Goal: Find specific fact: Find contact information

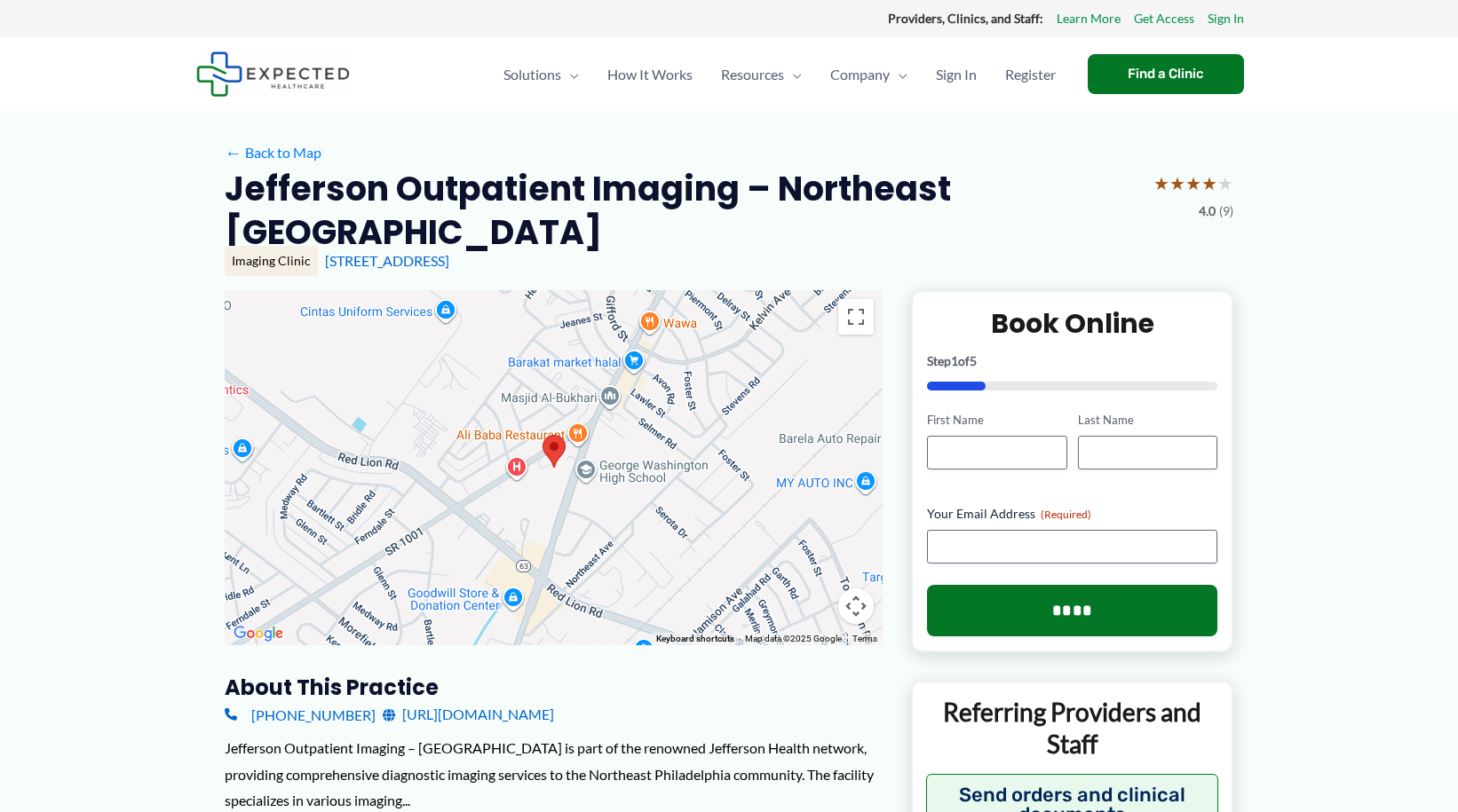
click at [557, 454] on img at bounding box center [554, 452] width 37 height 47
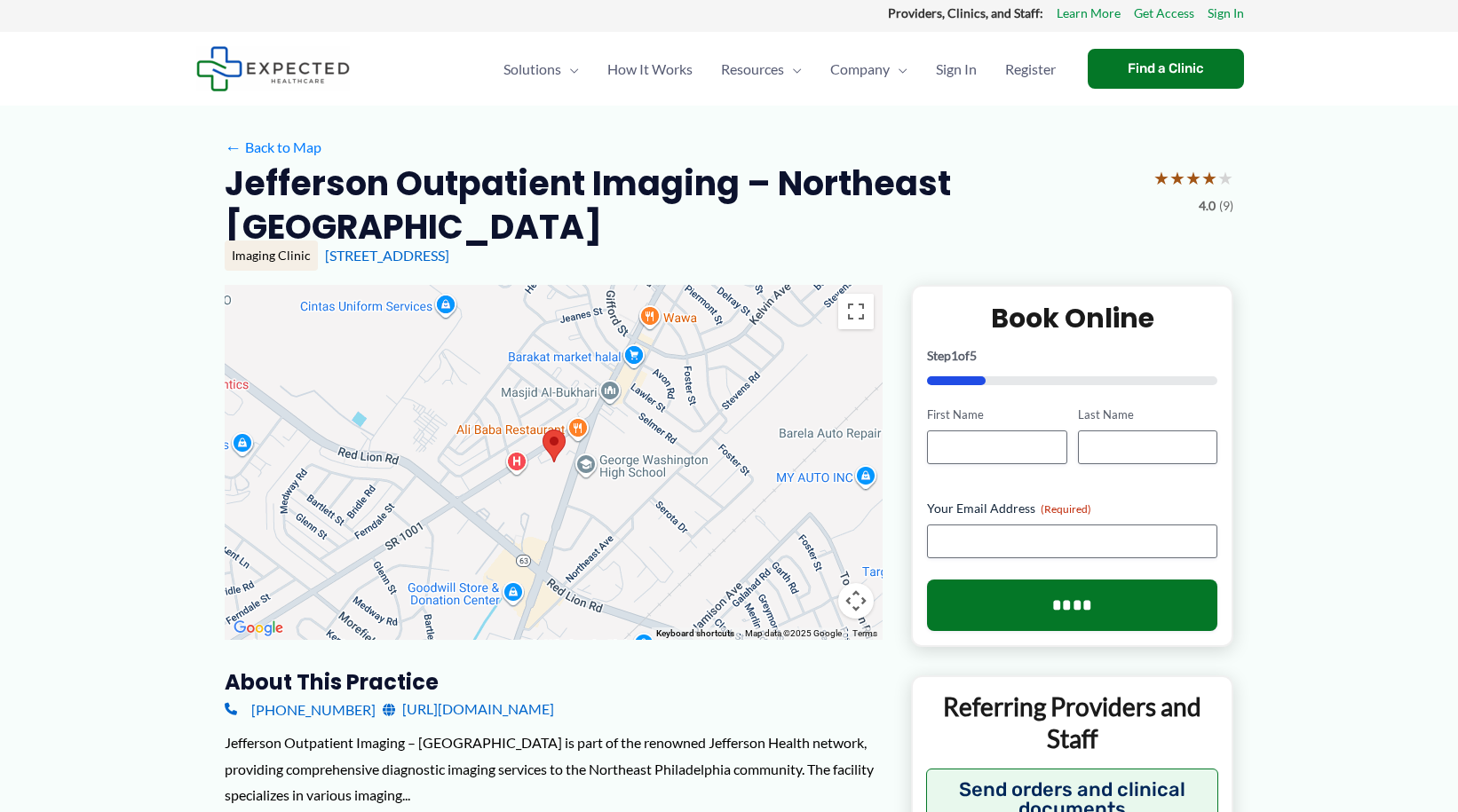
scroll to position [89, 0]
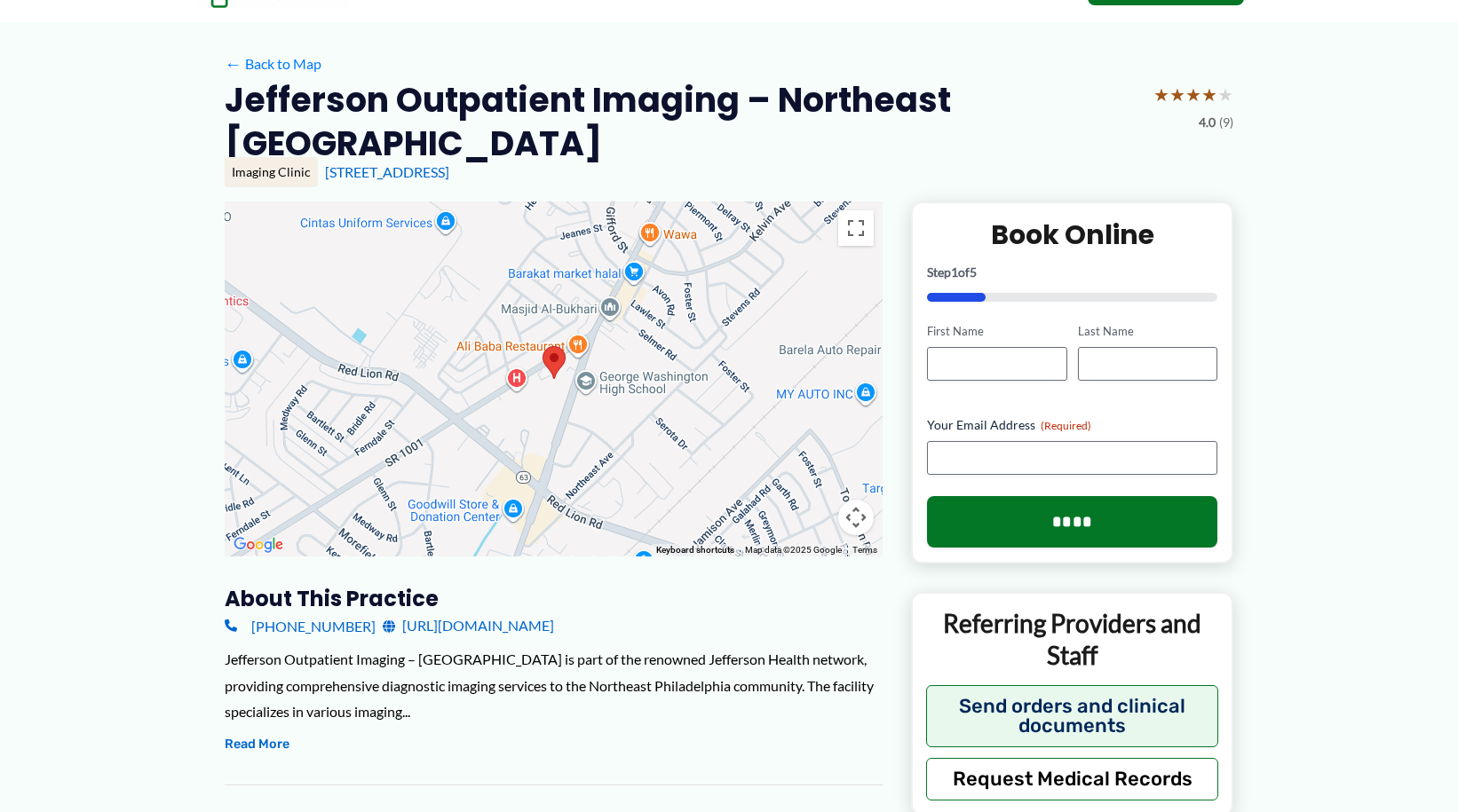
click at [545, 363] on img at bounding box center [554, 363] width 37 height 47
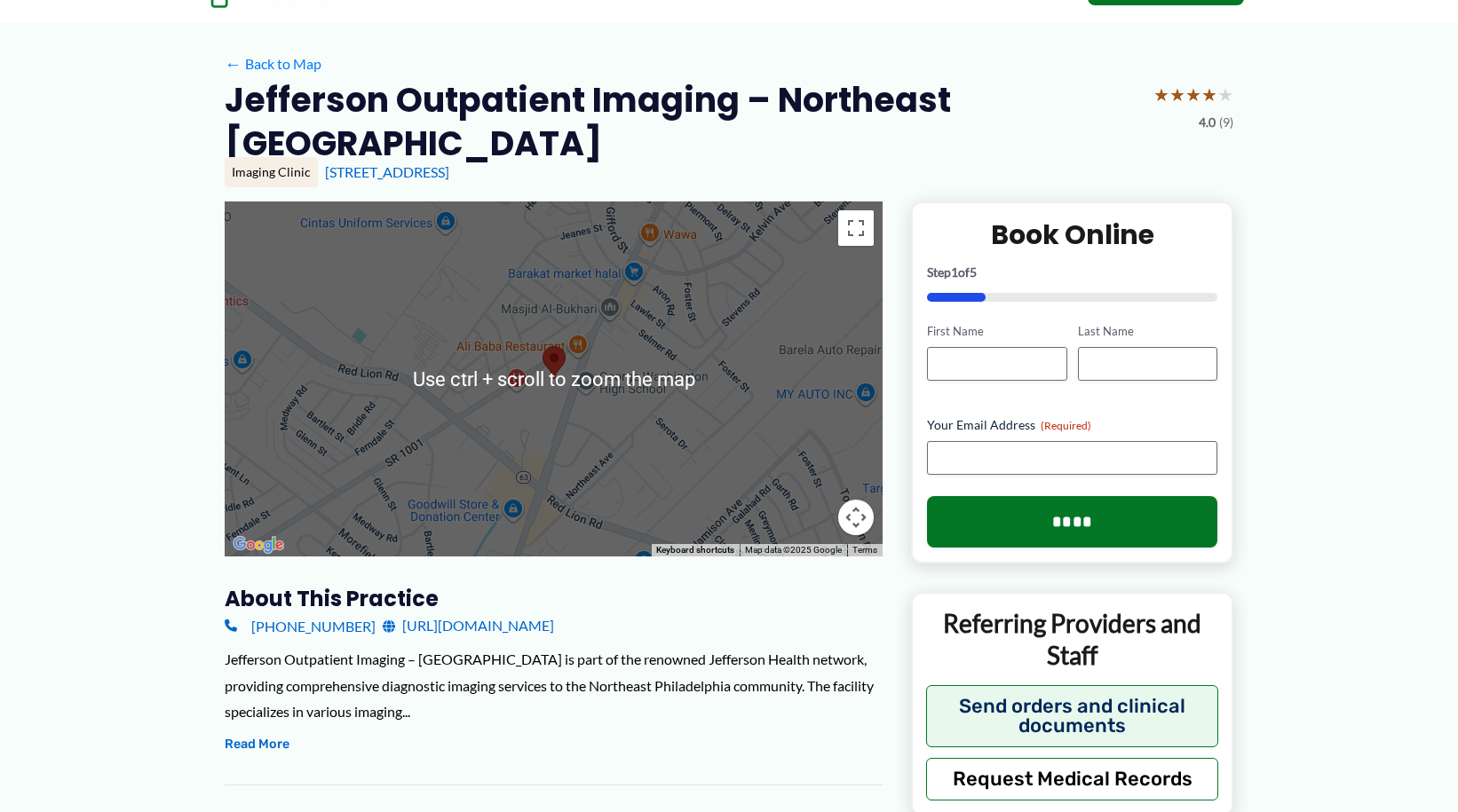
click at [551, 492] on div at bounding box center [553, 379] width 658 height 355
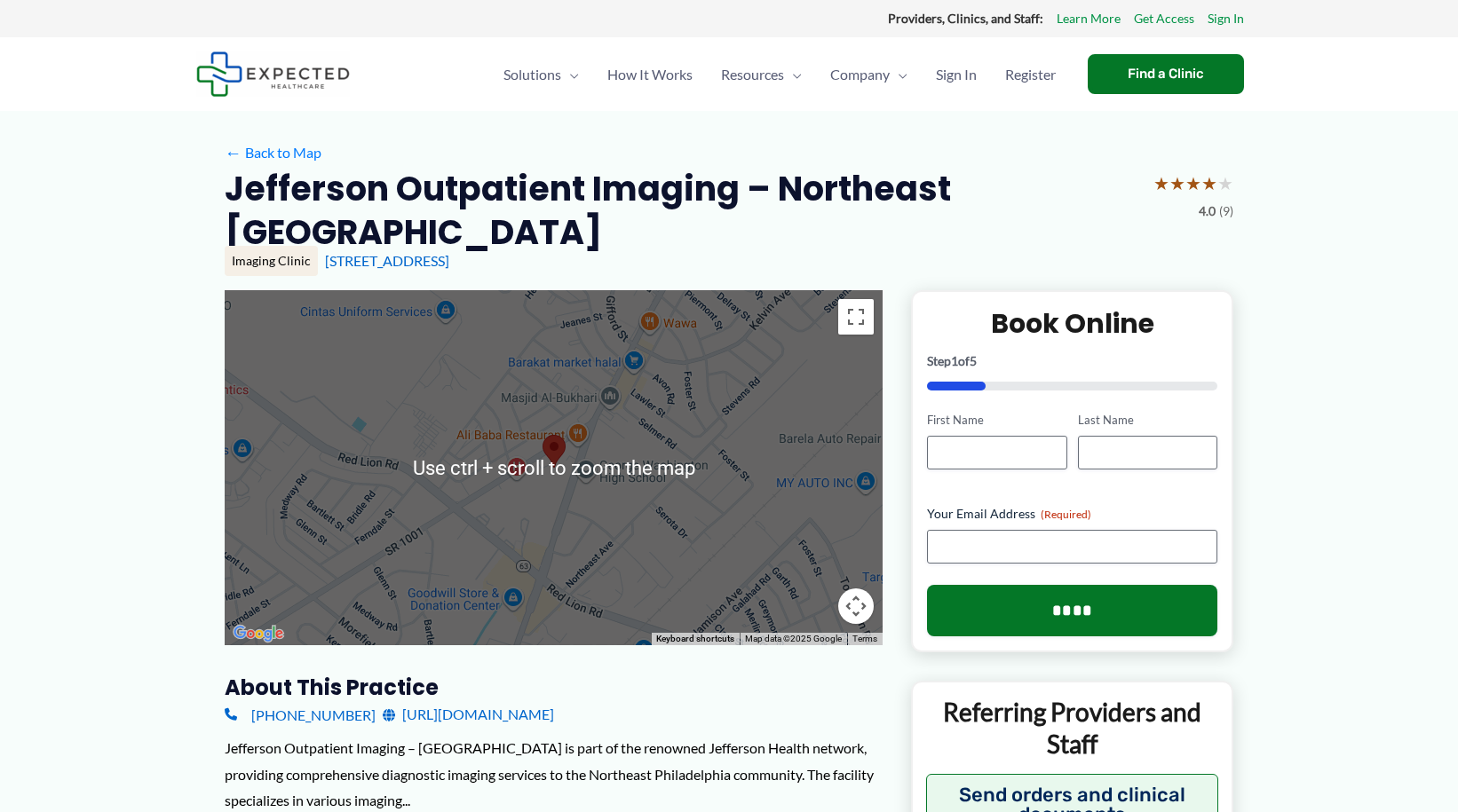
click at [554, 422] on div at bounding box center [553, 467] width 658 height 355
click at [648, 436] on div at bounding box center [553, 467] width 658 height 355
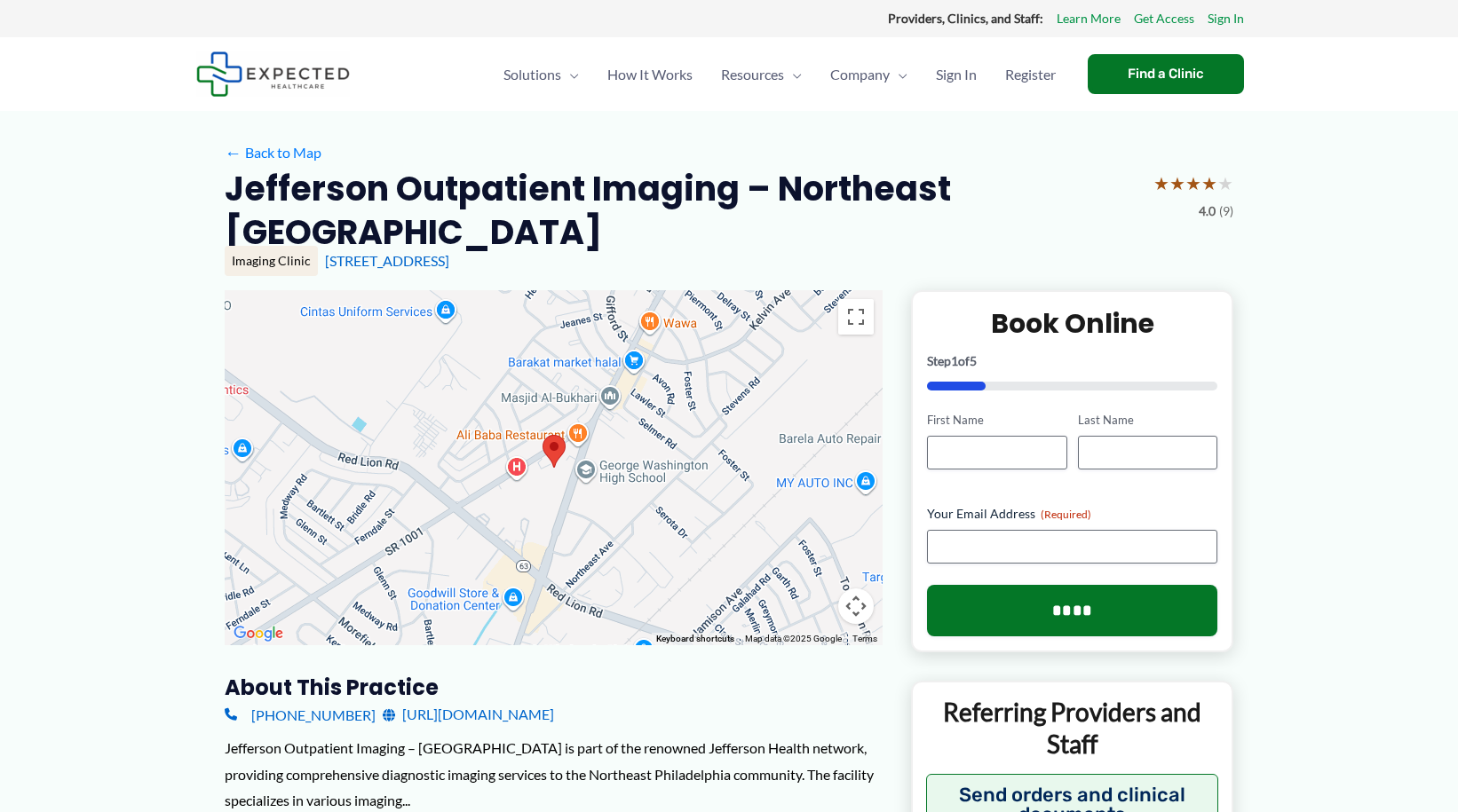
click at [562, 439] on img at bounding box center [554, 452] width 37 height 47
click at [555, 444] on img at bounding box center [554, 452] width 37 height 47
drag, startPoint x: 574, startPoint y: 260, endPoint x: 317, endPoint y: 266, distance: 257.1
click at [317, 266] on div "Imaging Clinic [STREET_ADDRESS]" at bounding box center [729, 260] width 1009 height 30
copy div "[STREET_ADDRESS]"
